Goal: Task Accomplishment & Management: Use online tool/utility

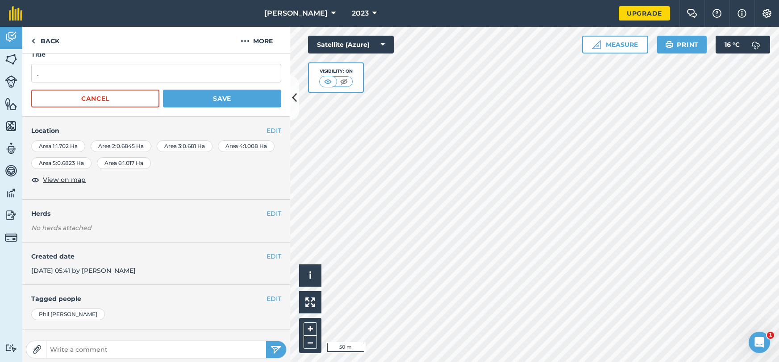
scroll to position [13, 0]
click at [274, 131] on button "EDIT" at bounding box center [273, 130] width 15 height 10
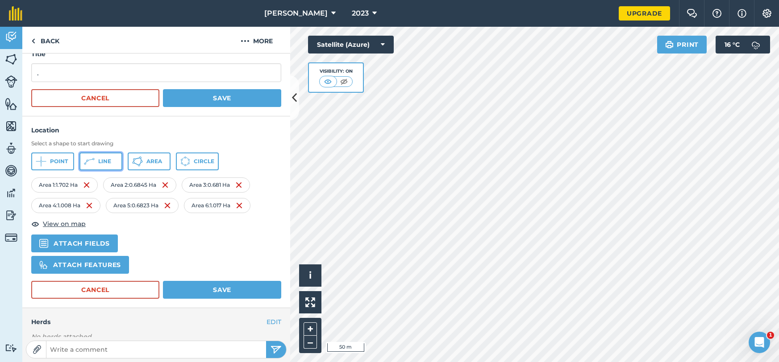
click at [113, 161] on button "Line" at bounding box center [100, 162] width 43 height 18
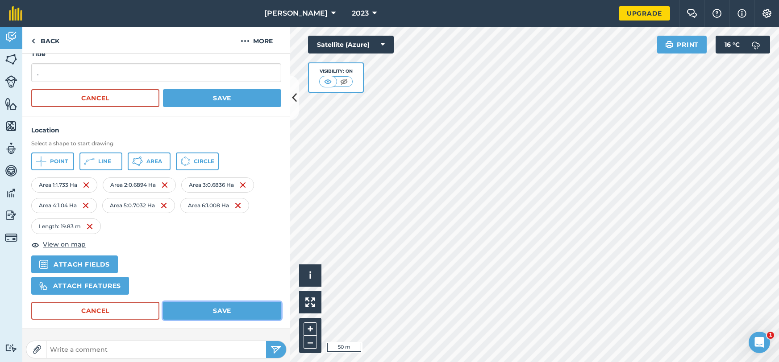
click at [195, 312] on button "Save" at bounding box center [222, 311] width 118 height 18
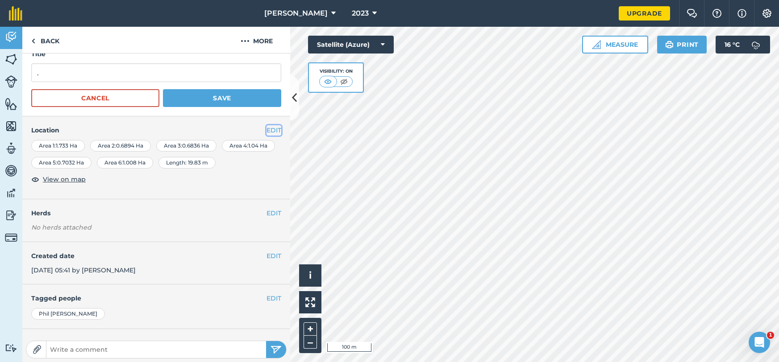
click at [266, 128] on button "EDIT" at bounding box center [273, 130] width 15 height 10
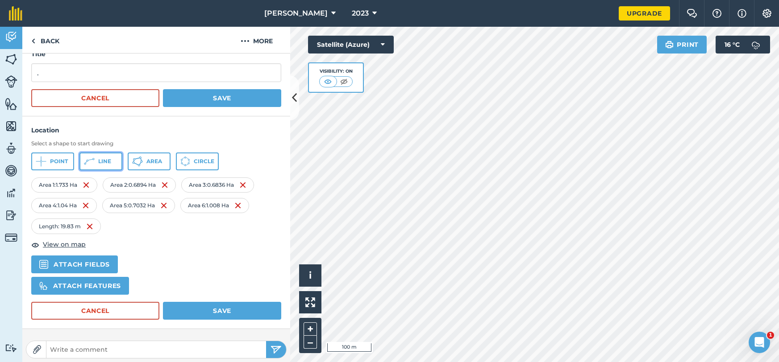
click at [106, 161] on span "Line" at bounding box center [104, 161] width 13 height 7
click at [216, 157] on button "Circle" at bounding box center [197, 162] width 43 height 18
click at [239, 224] on img at bounding box center [236, 226] width 7 height 11
click at [174, 224] on img at bounding box center [169, 226] width 7 height 11
click at [97, 225] on img at bounding box center [94, 226] width 7 height 11
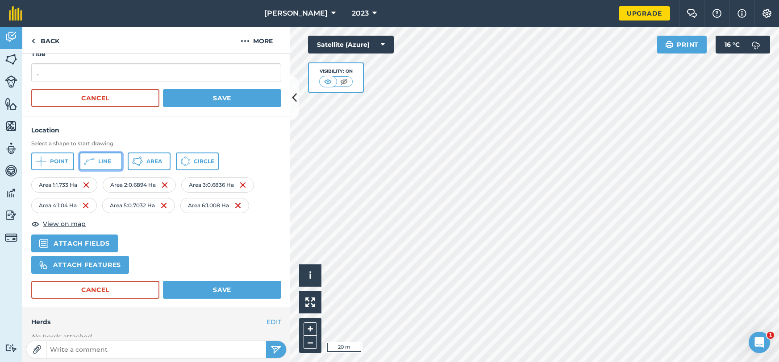
click at [101, 161] on span "Line" at bounding box center [104, 161] width 13 height 7
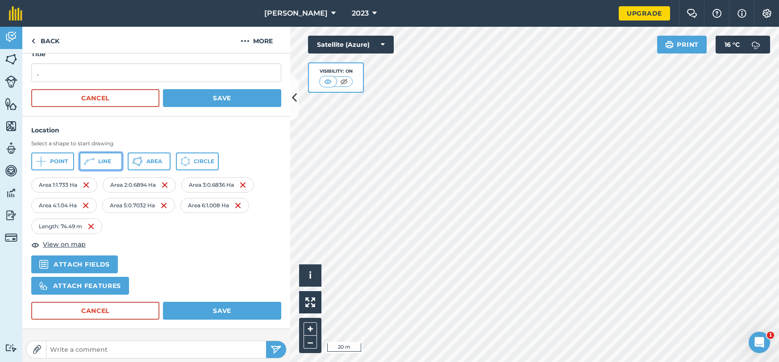
click at [109, 158] on span "Line" at bounding box center [104, 161] width 13 height 7
click at [111, 165] on button "Line" at bounding box center [100, 162] width 43 height 18
click at [107, 161] on span "Line" at bounding box center [104, 161] width 13 height 7
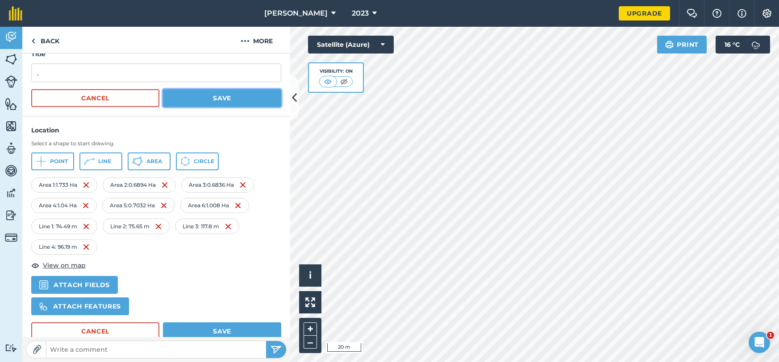
click at [191, 100] on button "Save" at bounding box center [222, 98] width 118 height 18
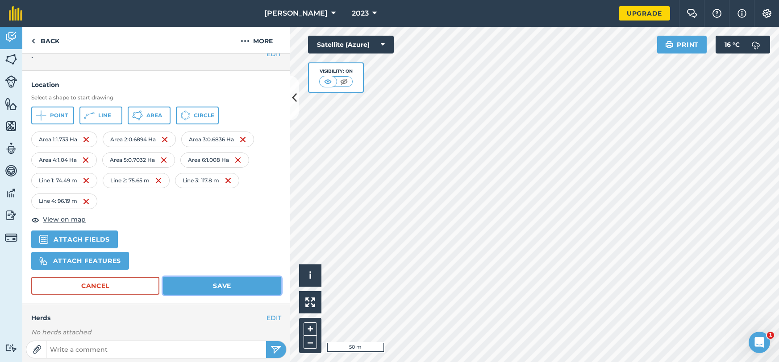
click at [220, 284] on button "Save" at bounding box center [222, 286] width 118 height 18
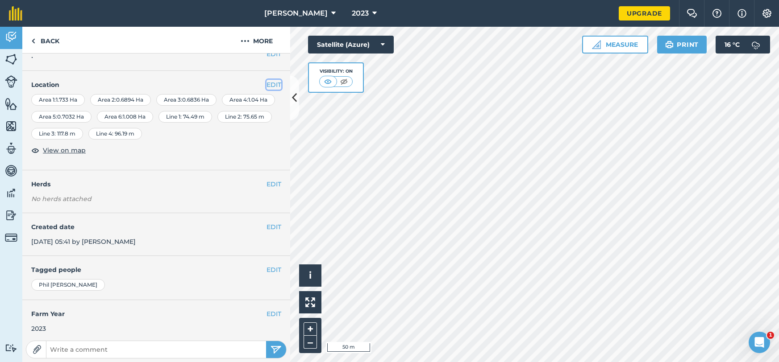
click at [269, 83] on button "EDIT" at bounding box center [273, 85] width 15 height 10
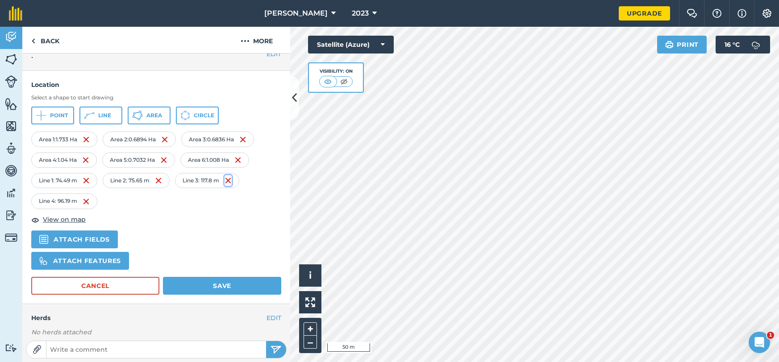
click at [229, 179] on img at bounding box center [227, 180] width 7 height 11
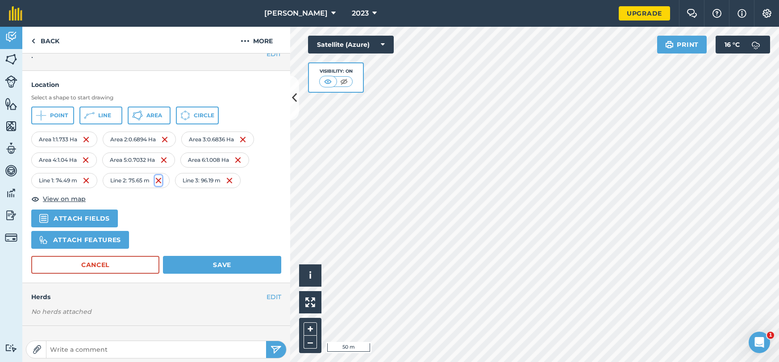
click at [161, 178] on img at bounding box center [158, 180] width 7 height 11
click at [87, 180] on img at bounding box center [86, 180] width 7 height 11
click at [90, 179] on img at bounding box center [89, 180] width 7 height 11
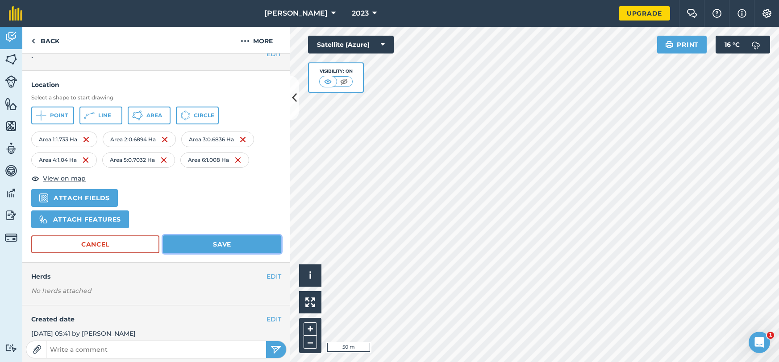
click at [199, 240] on button "Save" at bounding box center [222, 245] width 118 height 18
